Goal: Task Accomplishment & Management: Manage account settings

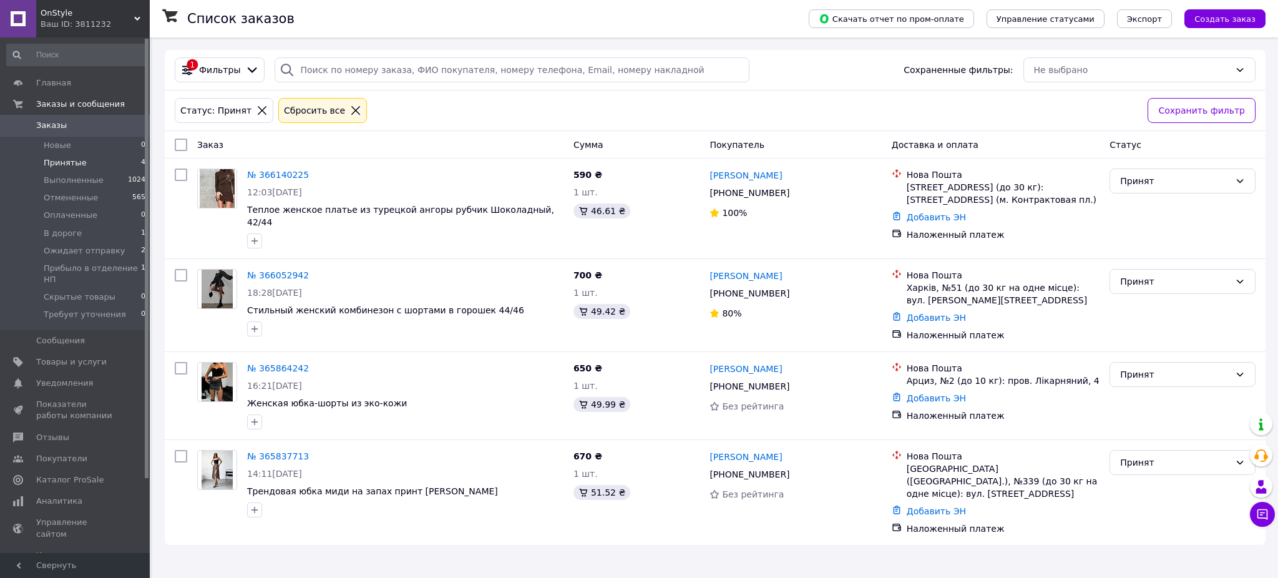
click at [70, 161] on span "Принятые" at bounding box center [65, 162] width 43 height 11
click at [73, 248] on span "Ожидает отправку" at bounding box center [85, 250] width 82 height 11
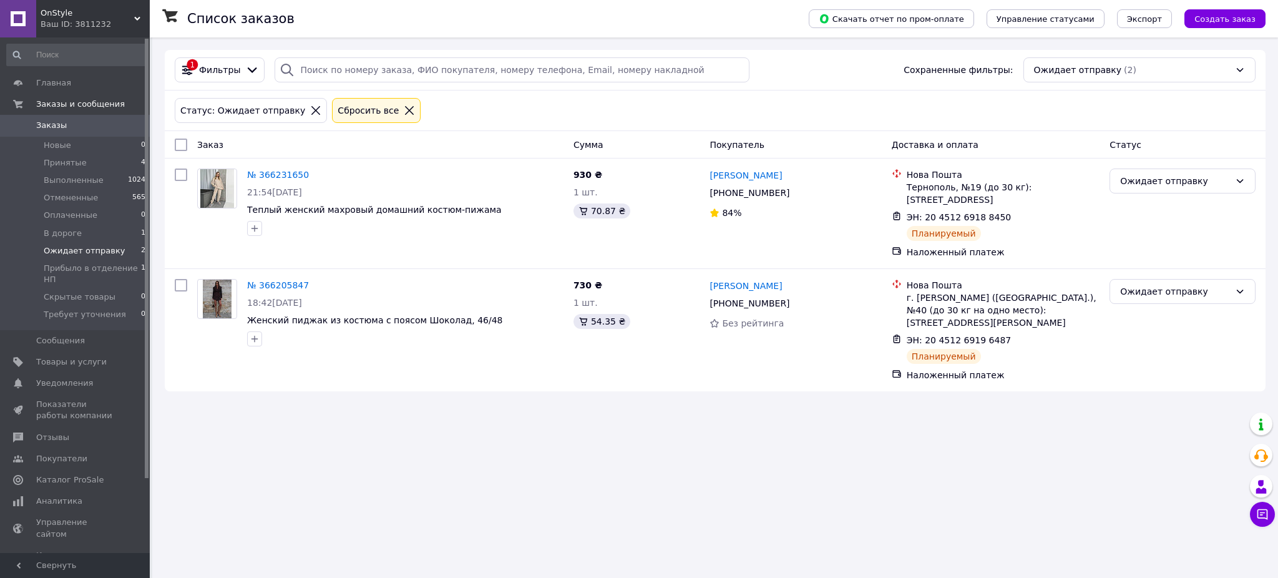
click at [277, 174] on link "№ 366231650" at bounding box center [278, 175] width 62 height 10
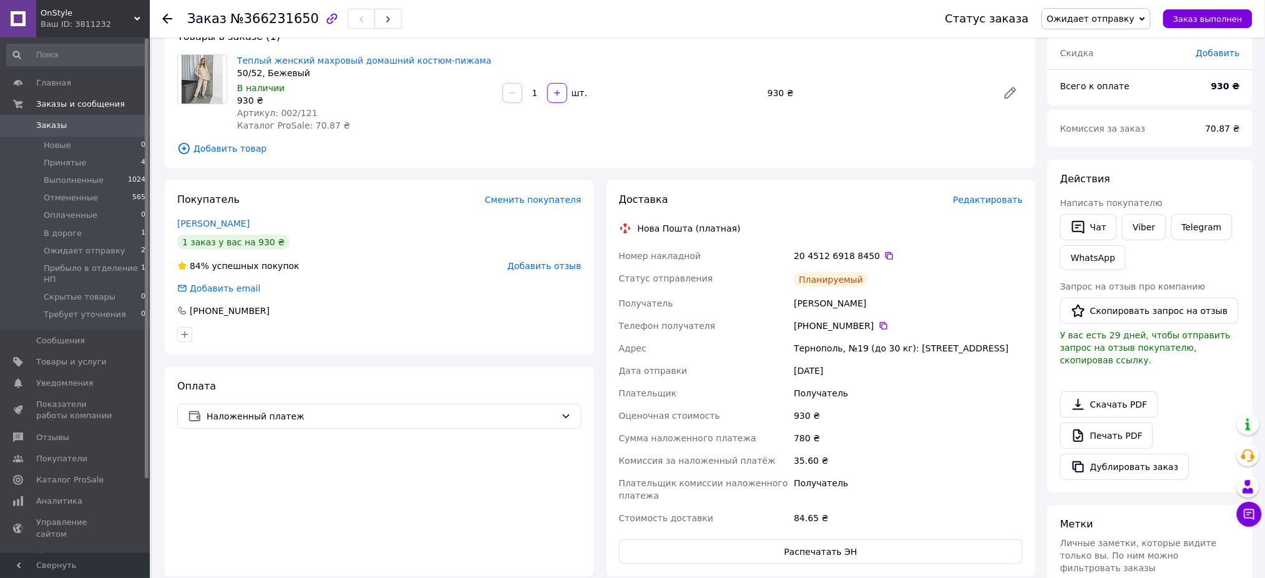
scroll to position [83, 0]
click at [374, 544] on div "Оплата Наложенный платеж" at bounding box center [379, 474] width 429 height 210
click at [886, 256] on icon at bounding box center [889, 257] width 7 height 7
click at [527, 565] on div "Оплата Наложенный платеж" at bounding box center [379, 474] width 429 height 210
drag, startPoint x: 834, startPoint y: 306, endPoint x: 768, endPoint y: 313, distance: 66.5
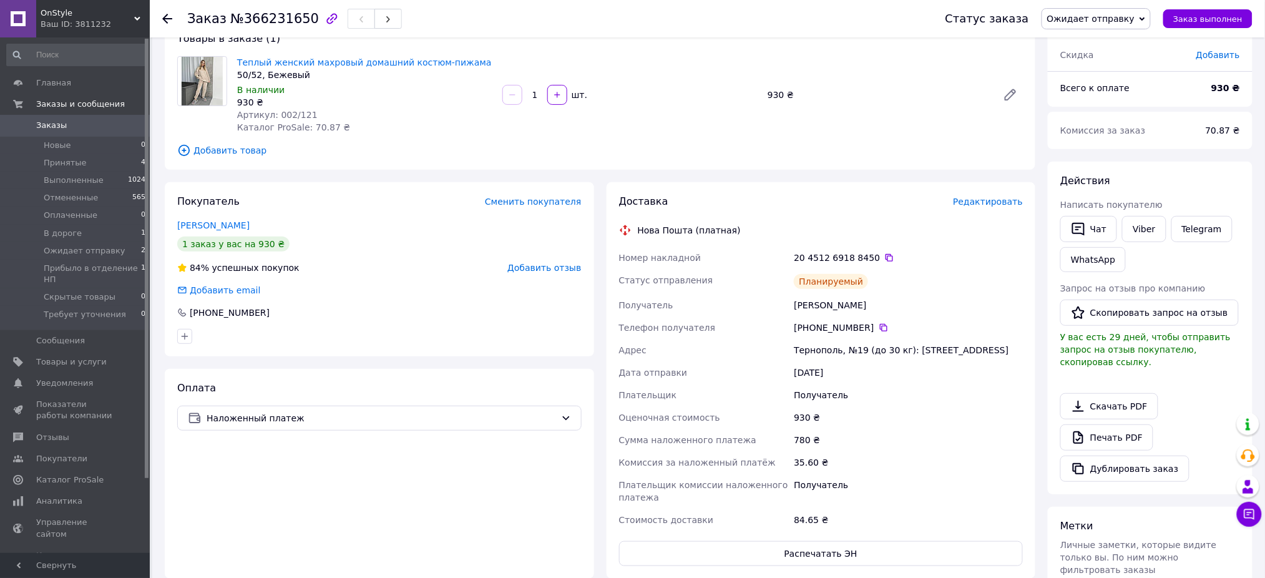
click at [768, 313] on div "Номер накладной 20 4512 6918 8450   Статус отправления Планируемый Получатель […" at bounding box center [822, 389] width 410 height 285
copy div "Получатель [PERSON_NAME]"
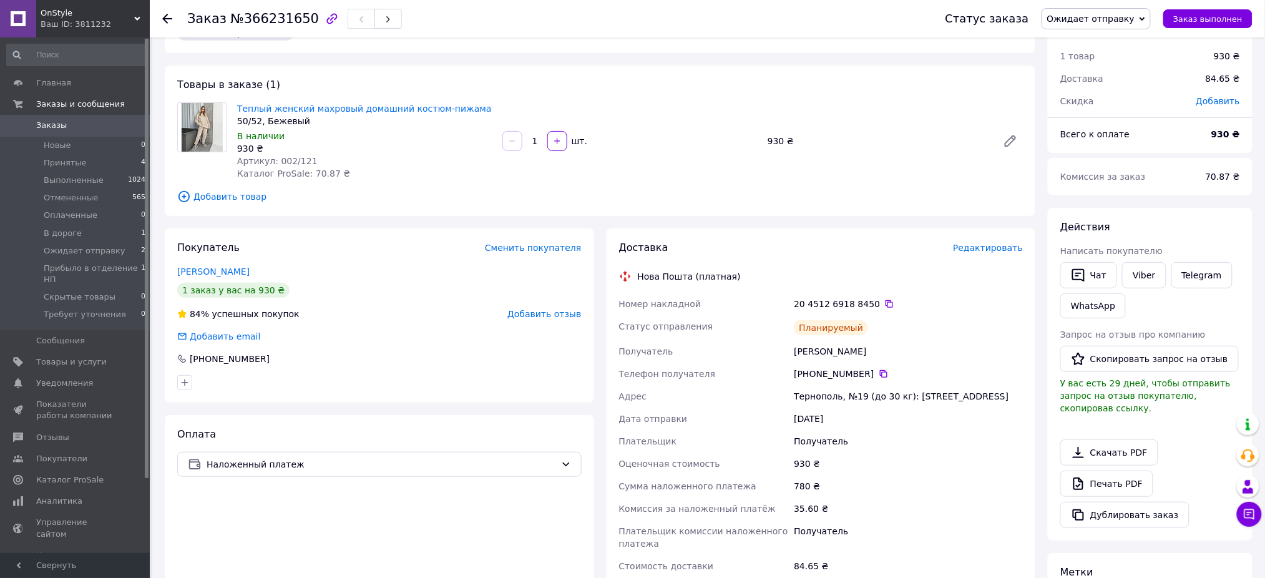
scroll to position [0, 0]
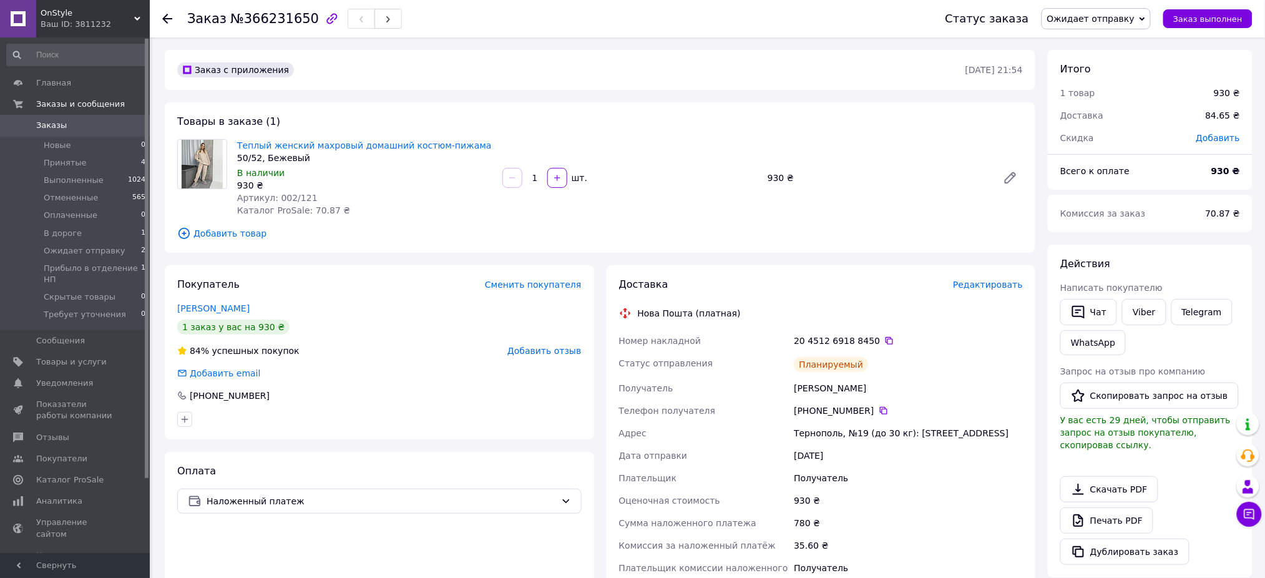
drag, startPoint x: 838, startPoint y: 263, endPoint x: 797, endPoint y: 246, distance: 44.8
click at [835, 263] on div "Заказ с приложения [DATE] 21:54 Товары в заказе (1) Теплый женский махровый дом…" at bounding box center [600, 523] width 883 height 946
click at [163, 21] on icon at bounding box center [167, 19] width 10 height 10
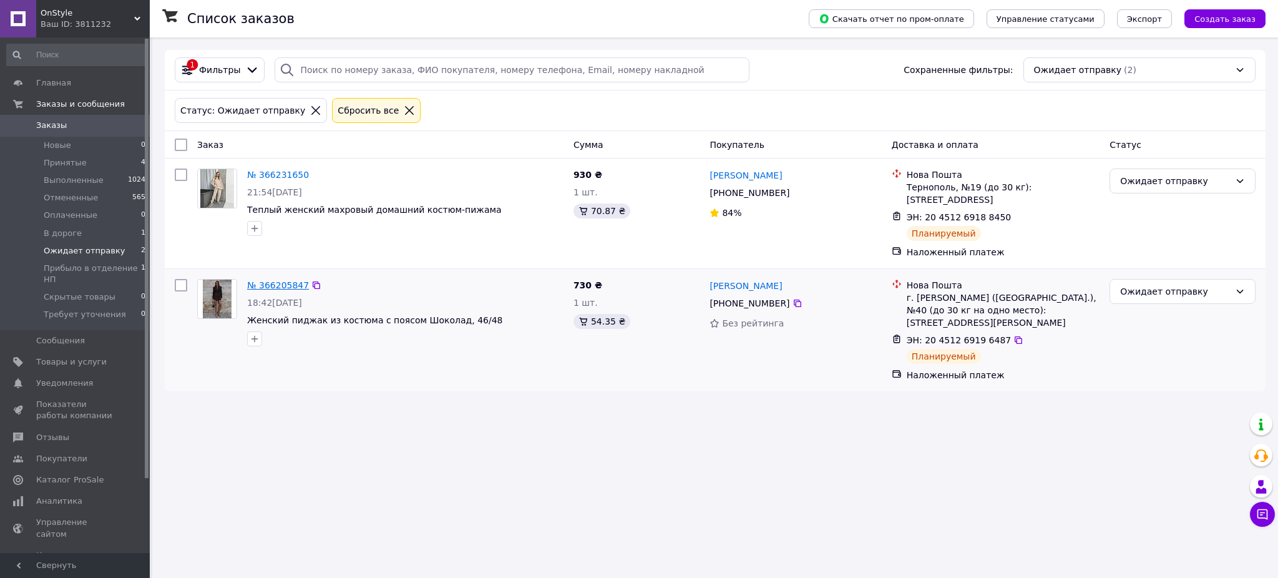
click at [286, 280] on link "№ 366205847" at bounding box center [278, 285] width 62 height 10
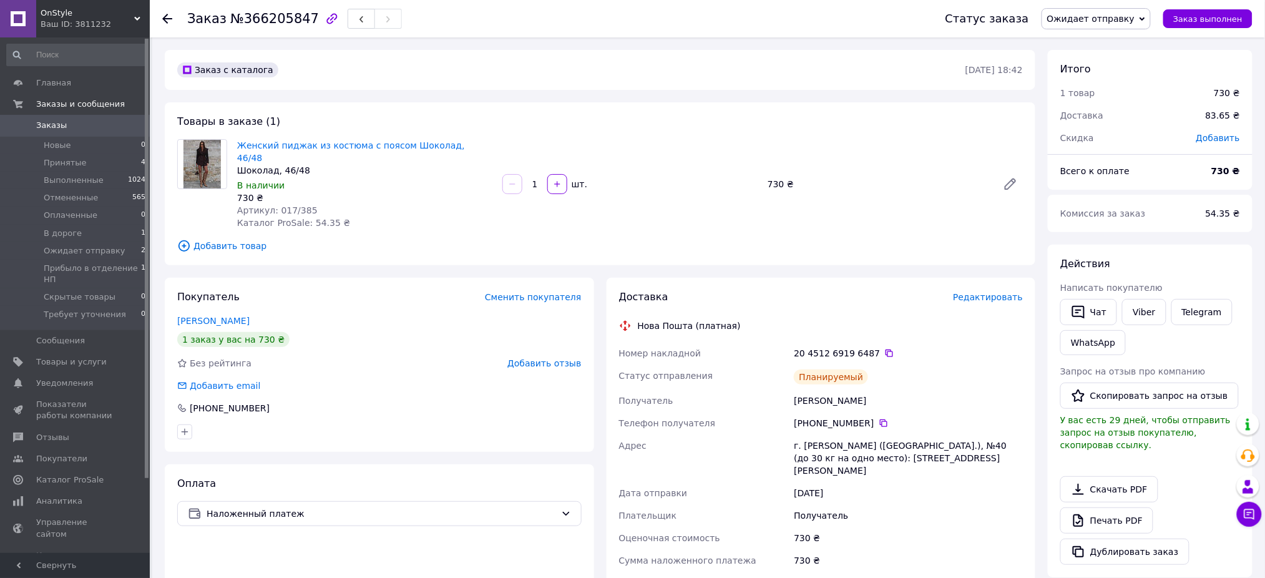
drag, startPoint x: 518, startPoint y: 557, endPoint x: 536, endPoint y: 531, distance: 32.4
click at [518, 557] on div "Оплата Наложенный платеж" at bounding box center [379, 581] width 429 height 235
click at [886, 350] on icon at bounding box center [889, 353] width 7 height 7
click at [739, 527] on div "Оценочная стоимость" at bounding box center [704, 538] width 175 height 22
drag, startPoint x: 859, startPoint y: 384, endPoint x: 781, endPoint y: 390, distance: 78.2
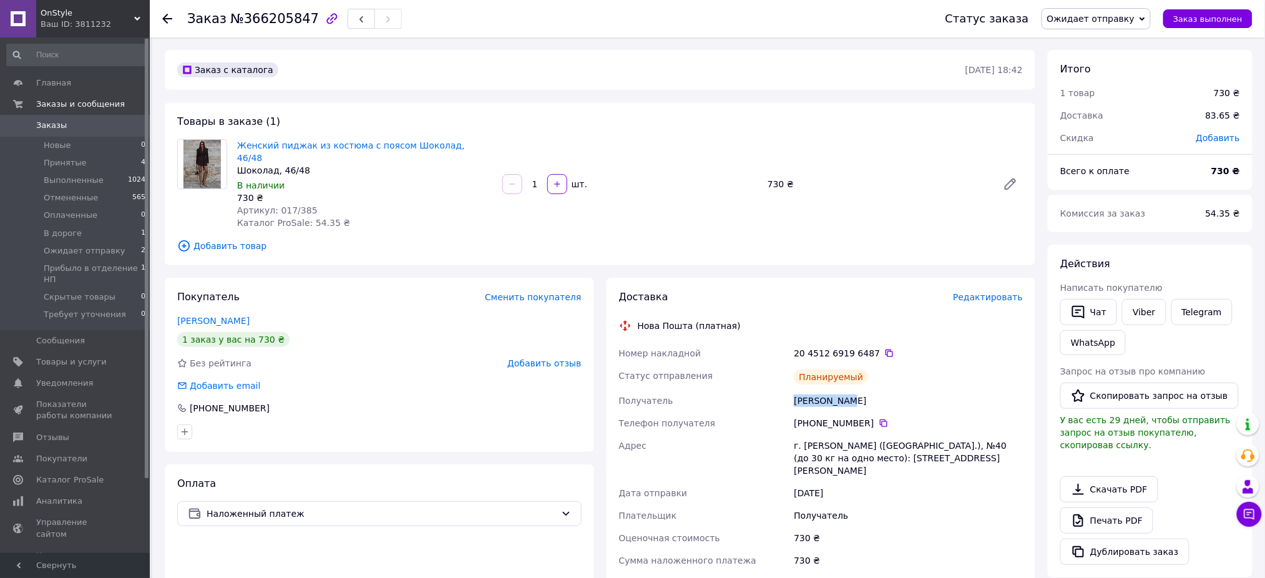
click at [781, 390] on div "Номер накладной 20 4512 6919 6487   Статус отправления Планируемый Получатель […" at bounding box center [822, 497] width 410 height 310
copy div "Получатель [PERSON_NAME]"
click at [162, 17] on icon at bounding box center [167, 19] width 10 height 10
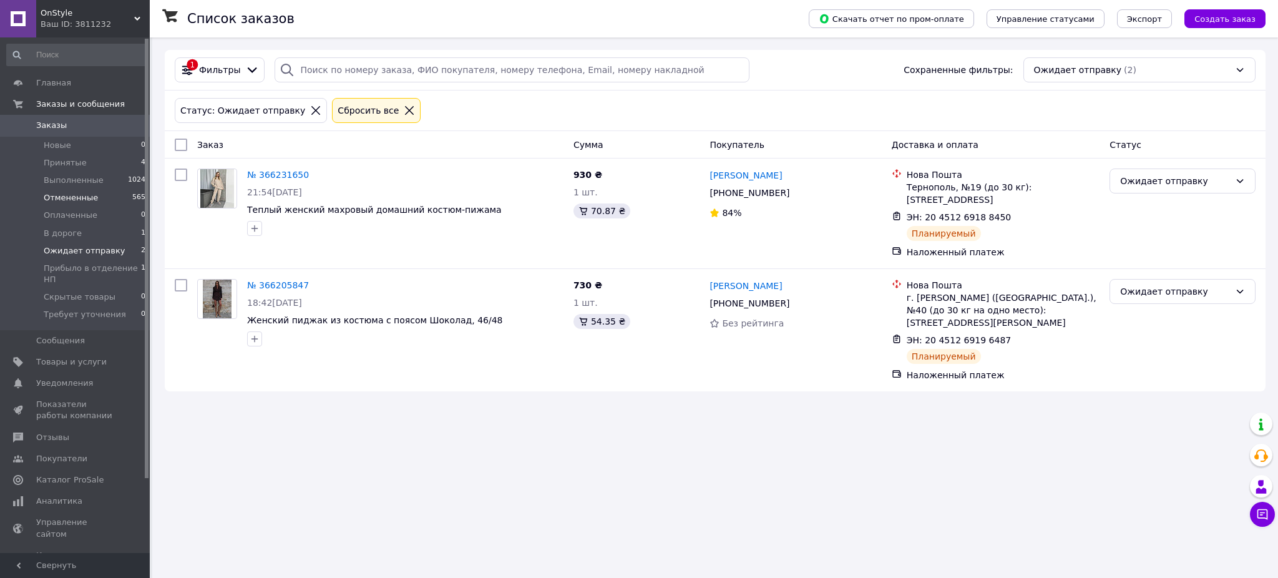
click at [67, 196] on span "Отмененные" at bounding box center [71, 197] width 54 height 11
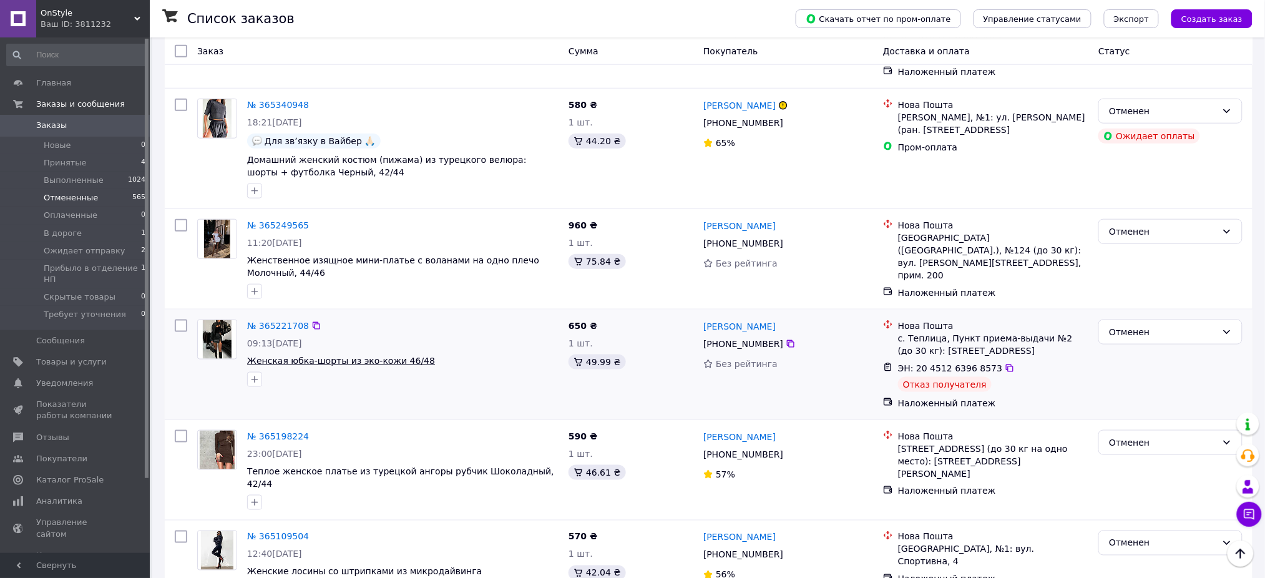
scroll to position [416, 0]
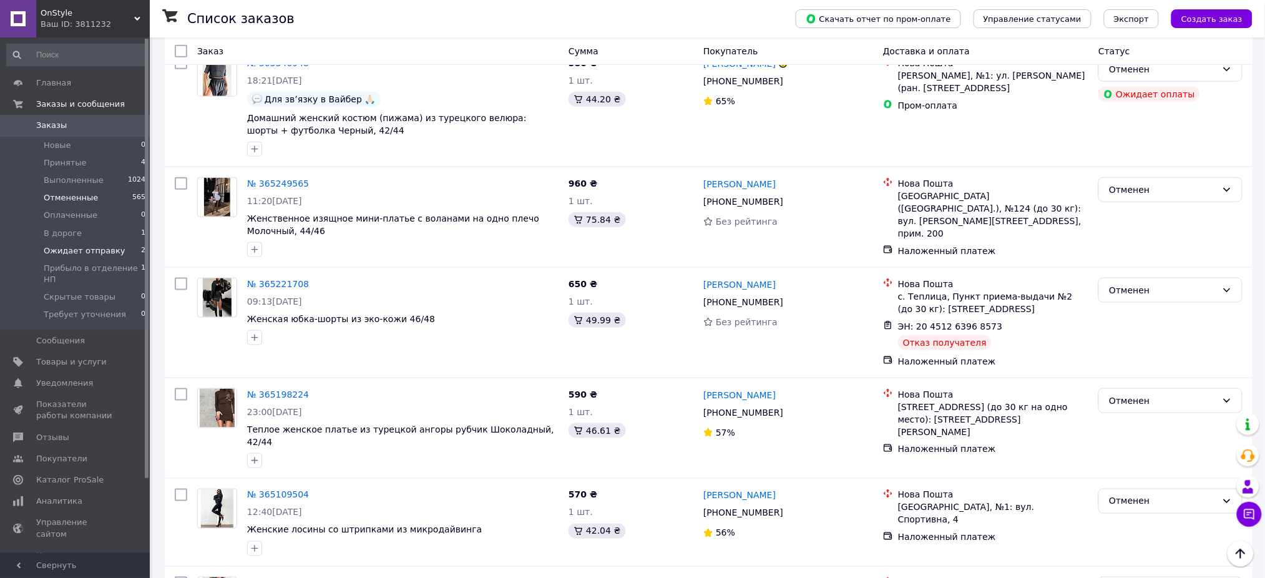
click at [62, 254] on span "Ожидает отправку" at bounding box center [85, 250] width 82 height 11
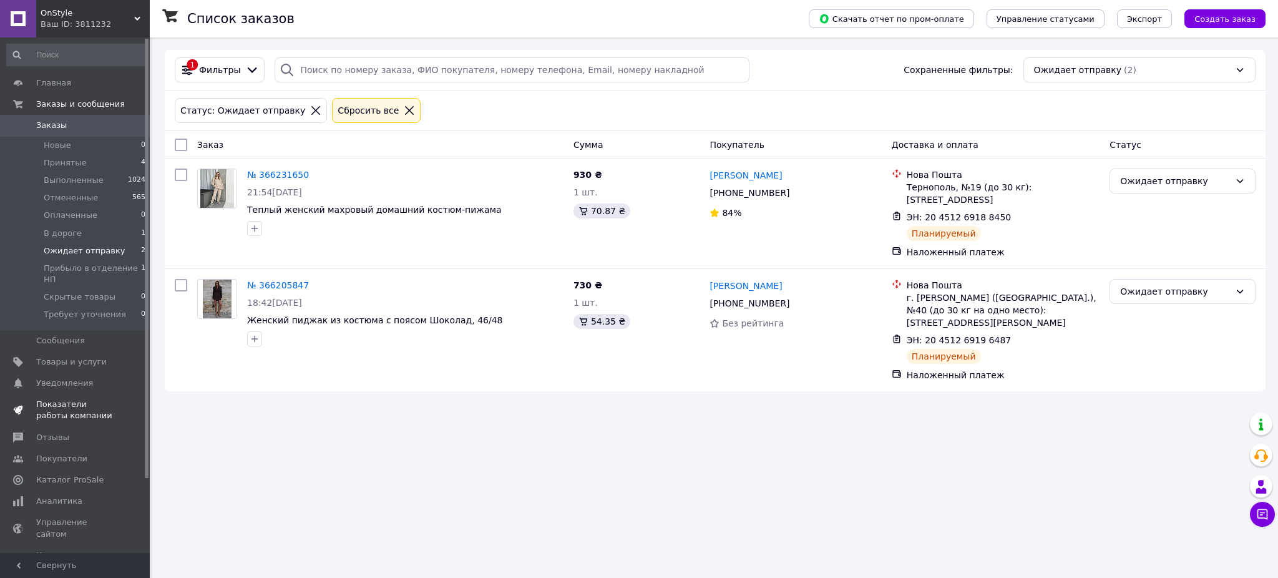
click at [56, 410] on span "Показатели работы компании" at bounding box center [75, 410] width 79 height 22
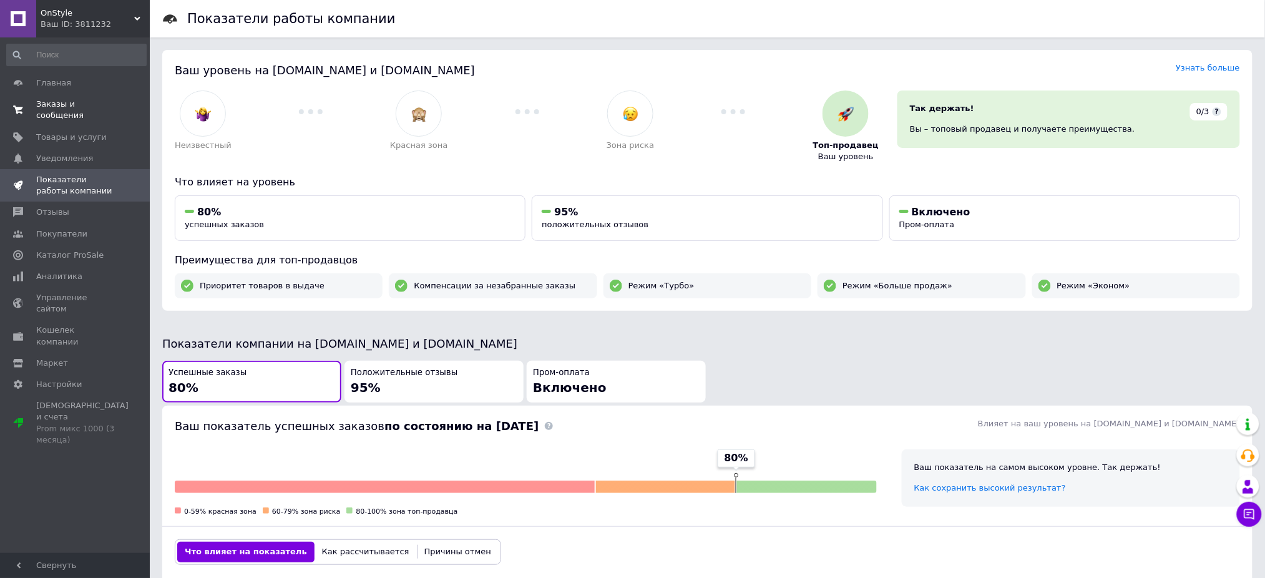
click at [55, 101] on span "Заказы и сообщения" at bounding box center [75, 110] width 79 height 22
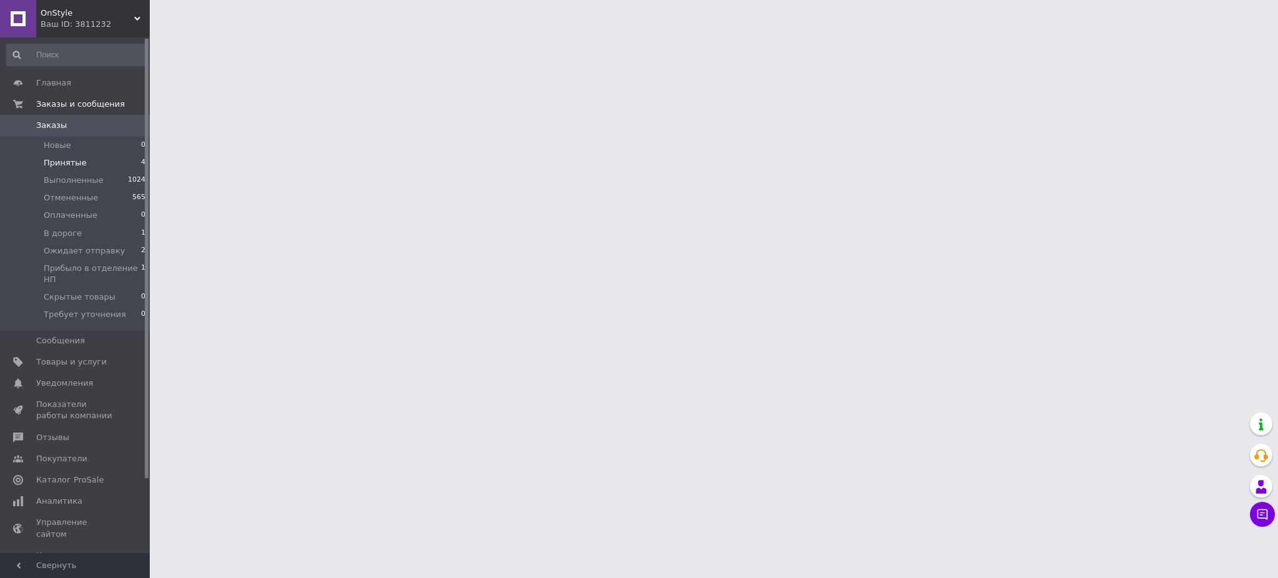
click at [62, 164] on span "Принятые" at bounding box center [65, 162] width 43 height 11
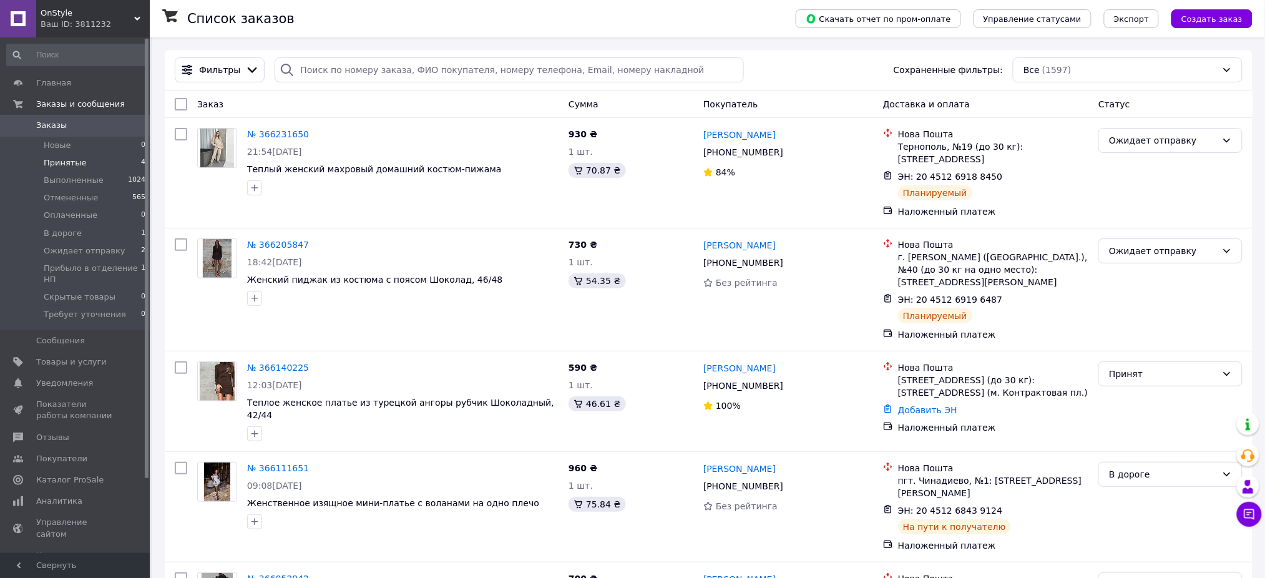
click at [61, 159] on span "Принятые" at bounding box center [65, 162] width 43 height 11
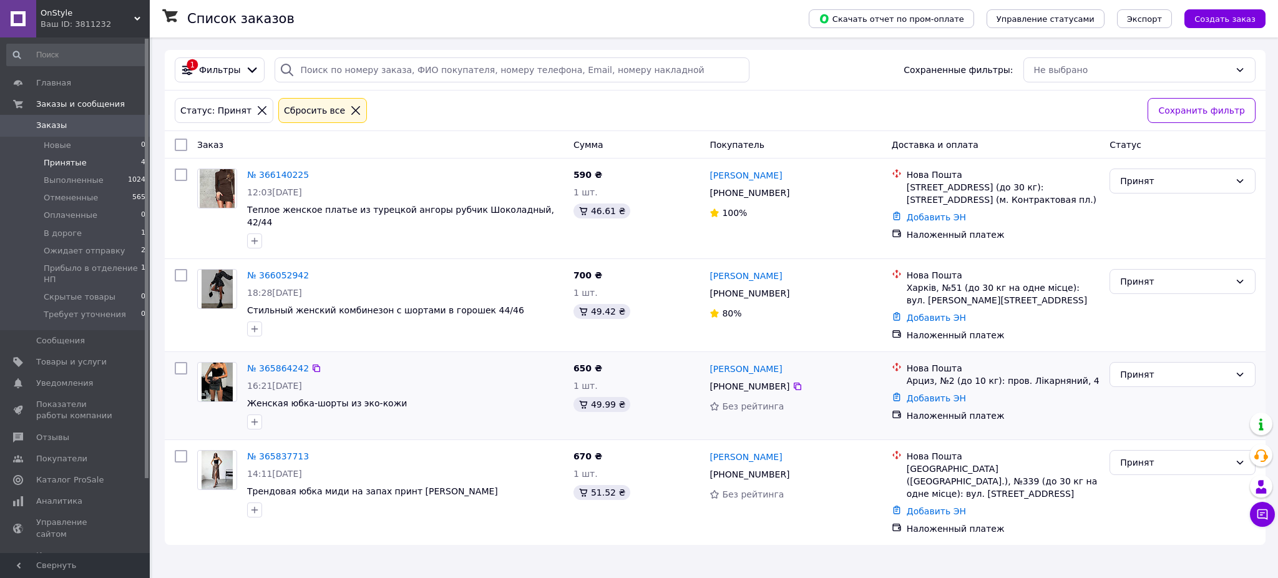
click at [282, 361] on div "№ 365864242" at bounding box center [278, 368] width 64 height 15
click at [288, 365] on link "№ 365864242" at bounding box center [278, 368] width 62 height 10
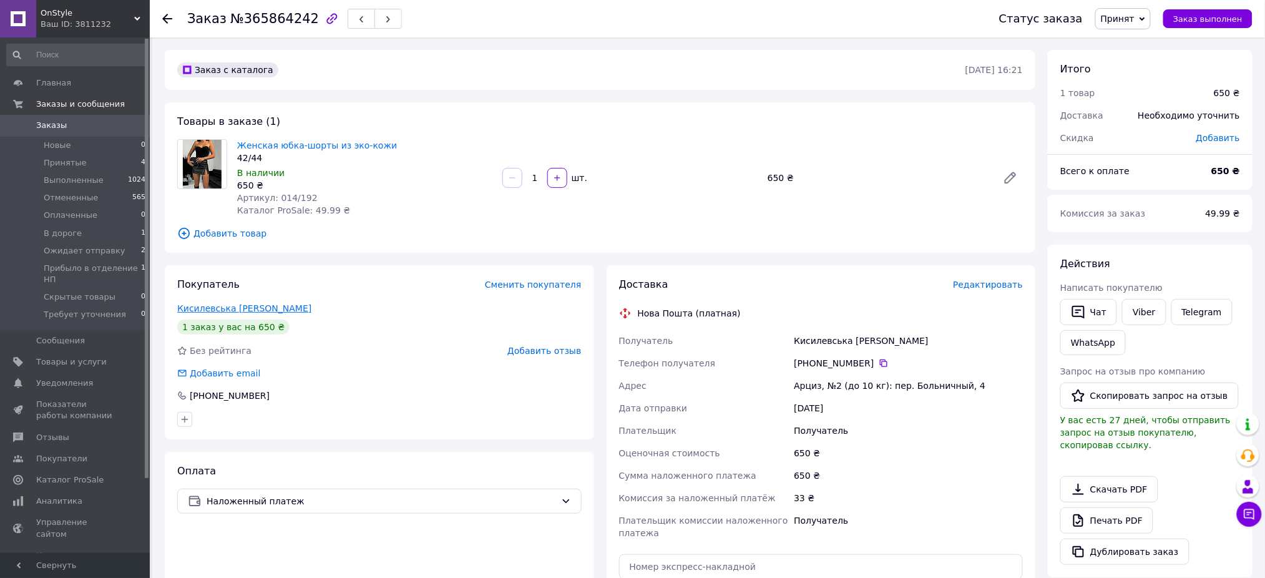
click at [228, 307] on link "Кисилевська [PERSON_NAME]" at bounding box center [244, 308] width 134 height 10
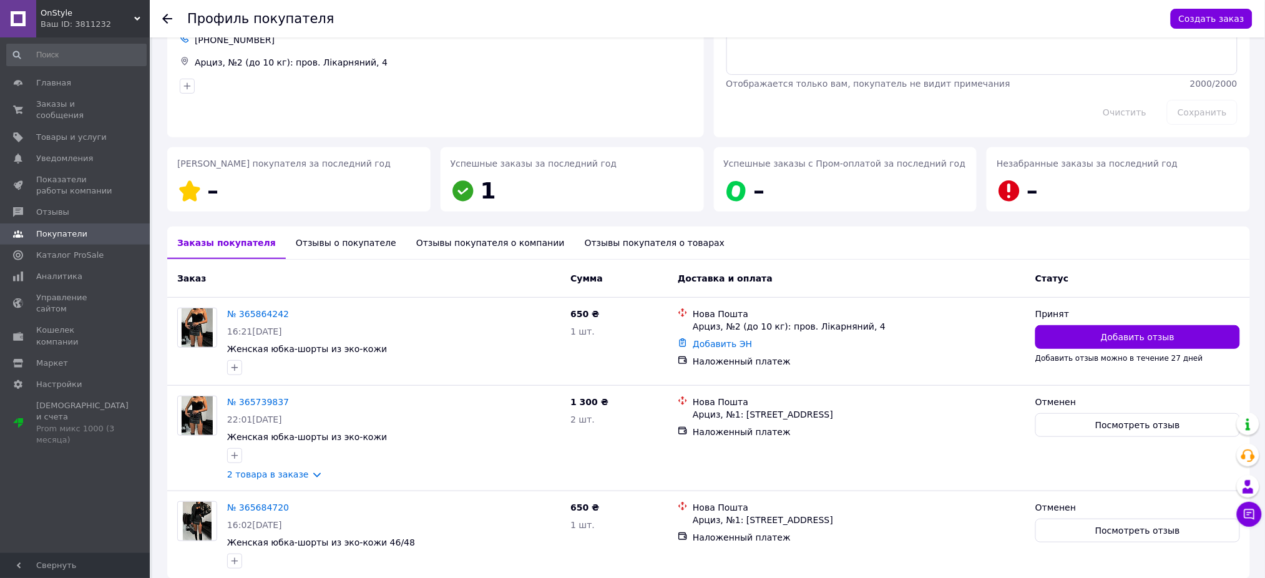
scroll to position [136, 0]
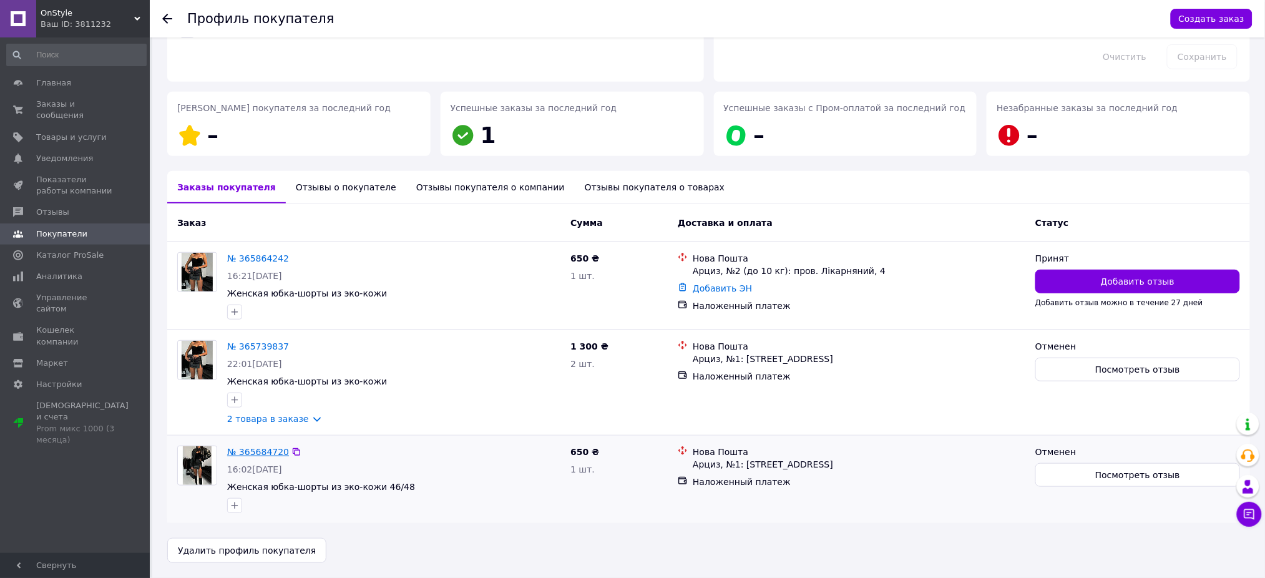
click at [250, 455] on link "№ 365684720" at bounding box center [258, 452] width 62 height 10
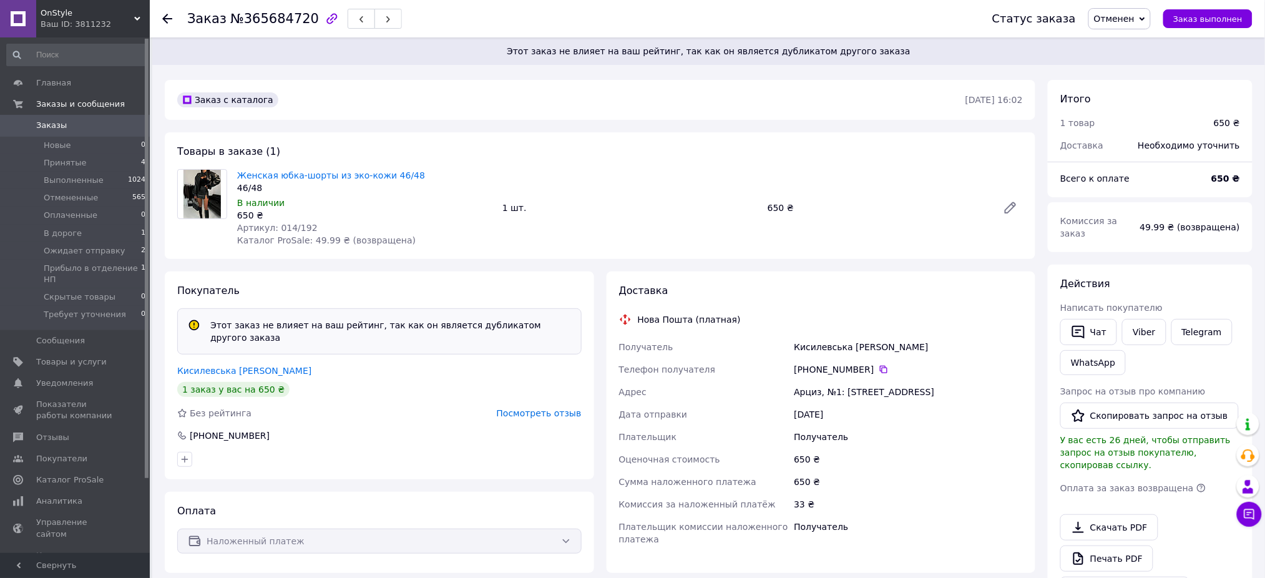
click at [167, 18] on use at bounding box center [167, 19] width 10 height 10
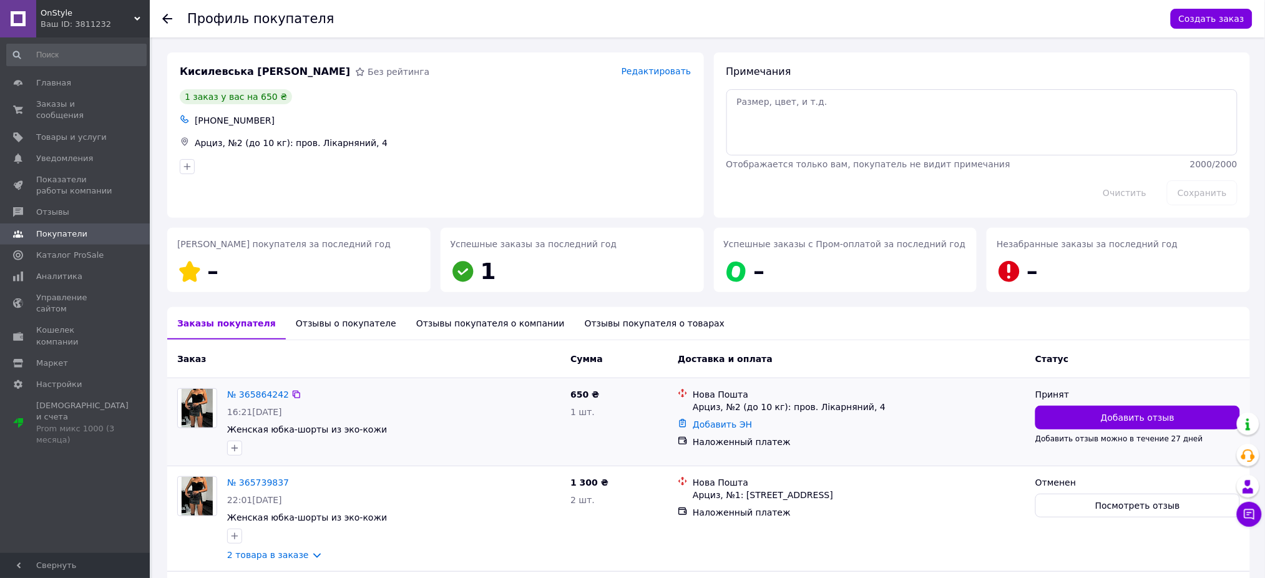
scroll to position [136, 0]
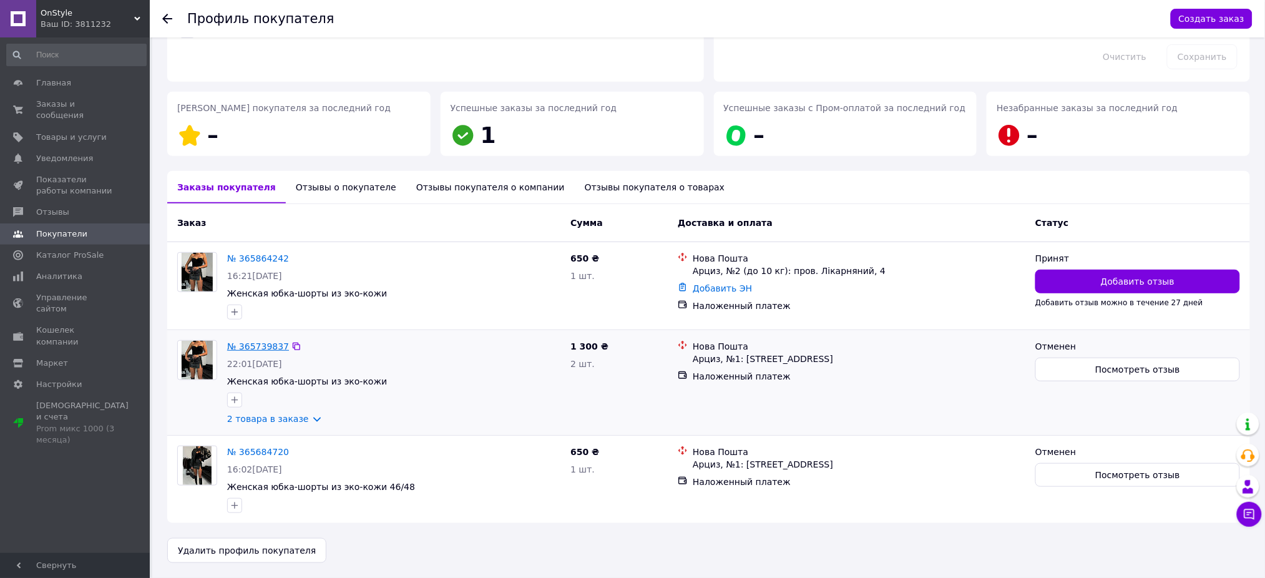
click at [262, 348] on link "№ 365739837" at bounding box center [258, 346] width 62 height 10
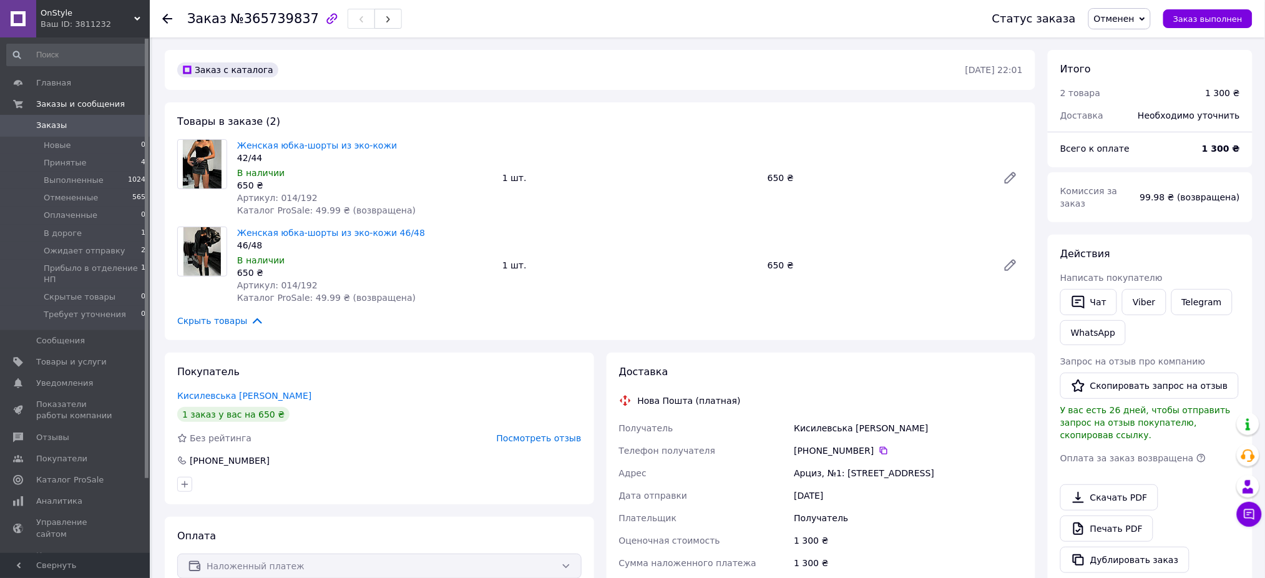
click at [167, 23] on use at bounding box center [167, 19] width 10 height 10
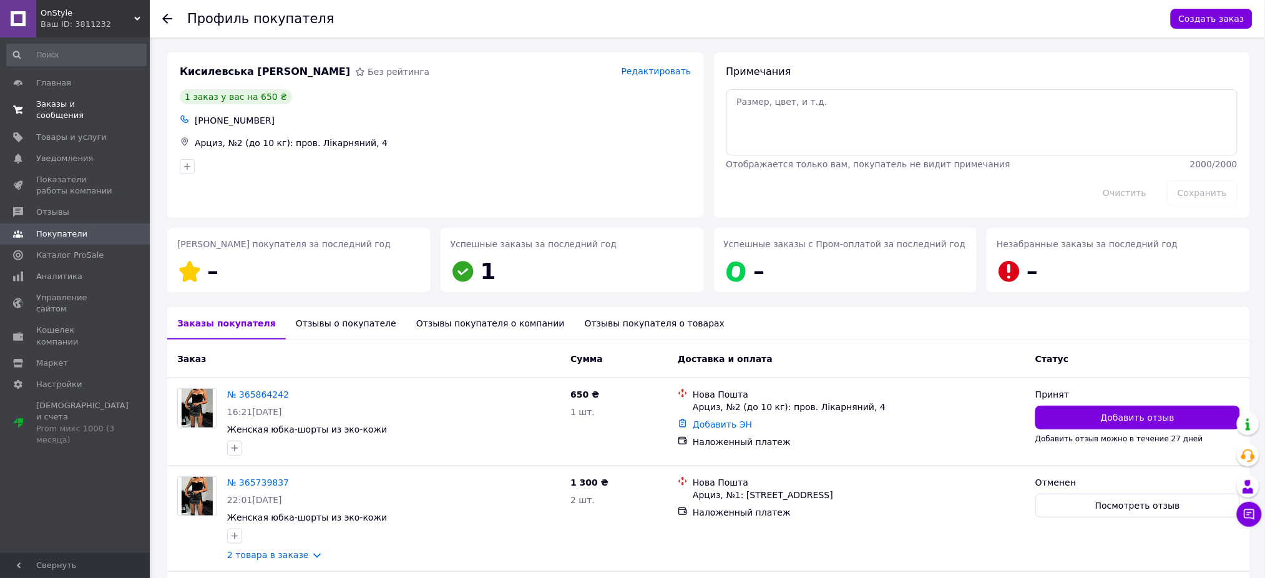
click at [92, 105] on span "Заказы и сообщения" at bounding box center [75, 110] width 79 height 22
